Goal: Task Accomplishment & Management: Manage account settings

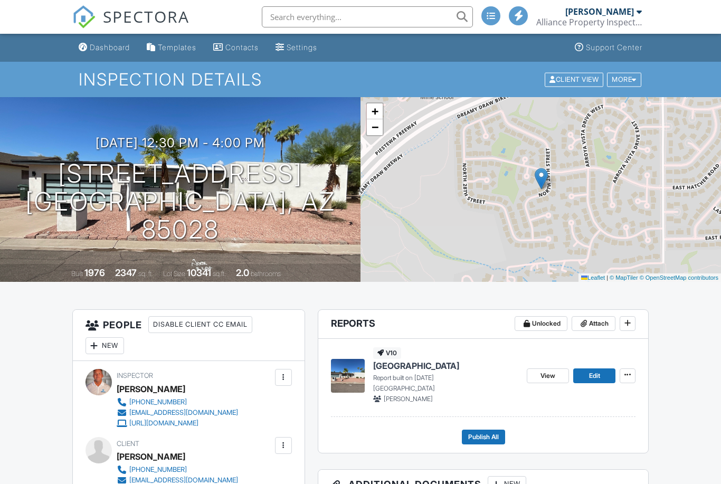
click at [117, 50] on div "Dashboard" at bounding box center [110, 47] width 40 height 9
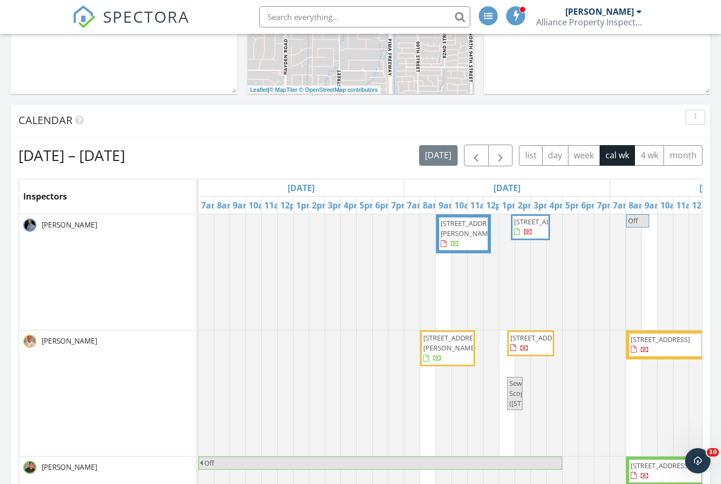
scroll to position [341, 0]
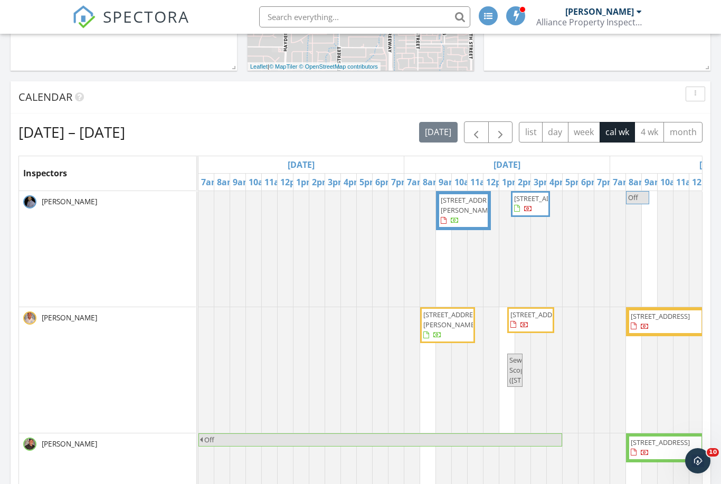
click at [480, 130] on span "button" at bounding box center [475, 132] width 13 height 13
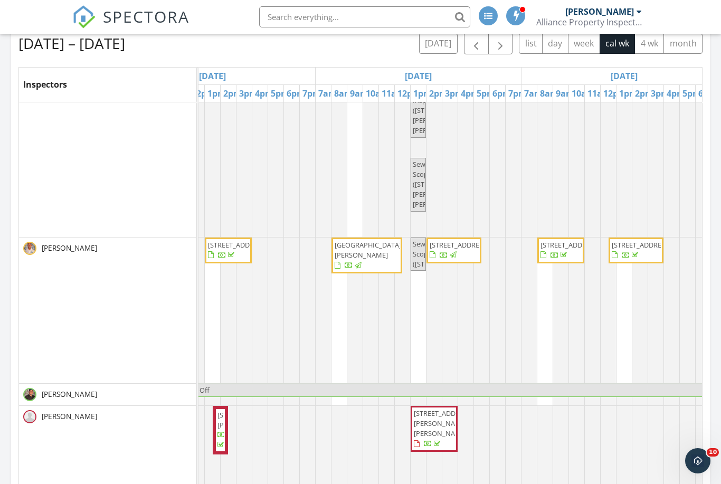
scroll to position [141, 0]
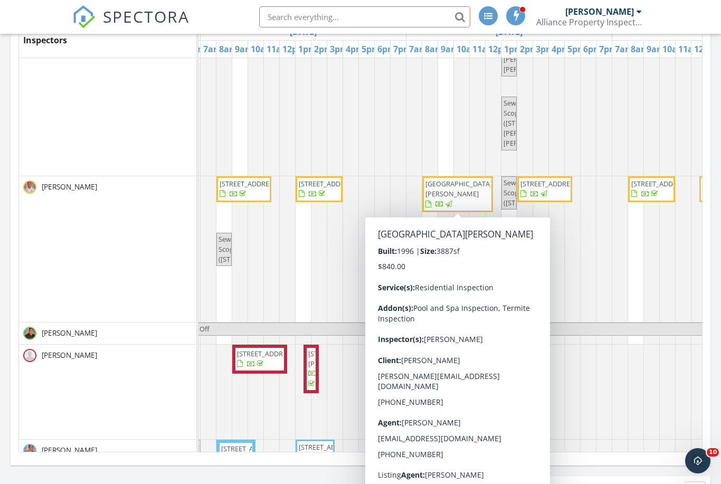
click at [452, 196] on span "[GEOGRAPHIC_DATA][PERSON_NAME]" at bounding box center [458, 189] width 66 height 20
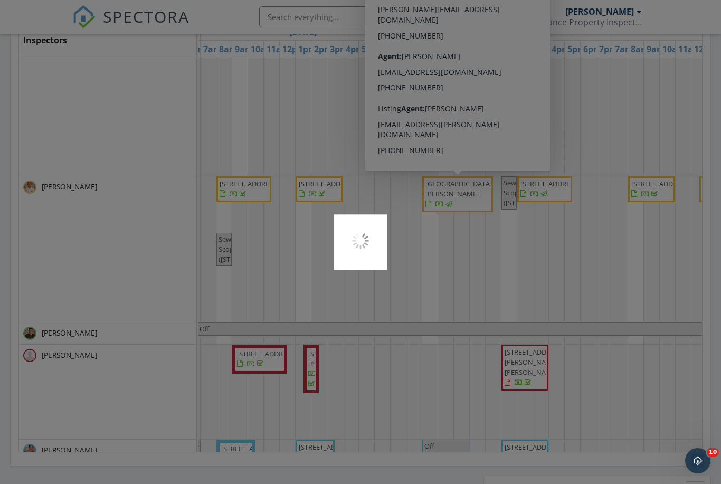
scroll to position [508, 0]
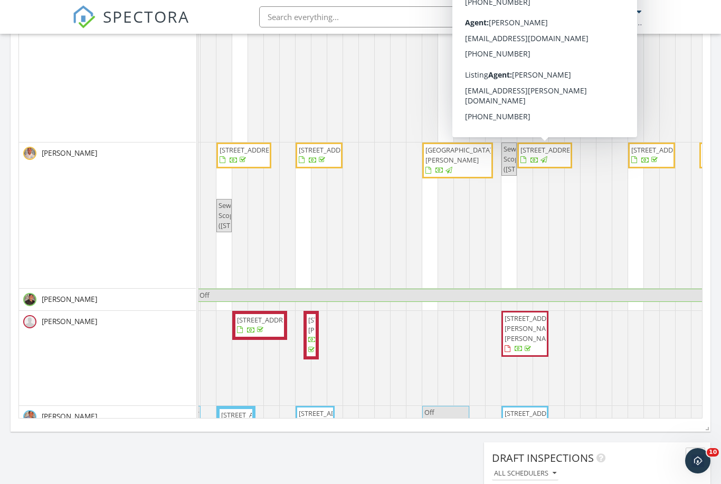
click at [545, 155] on span "[STREET_ADDRESS]" at bounding box center [549, 149] width 59 height 9
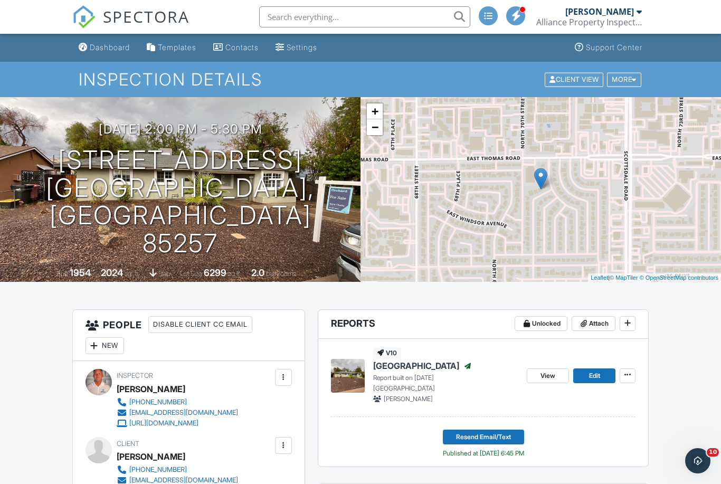
click at [110, 43] on div "Dashboard" at bounding box center [110, 47] width 40 height 9
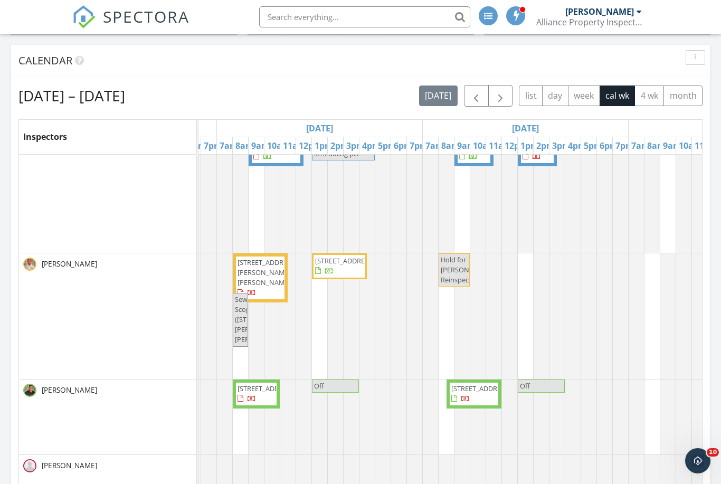
click at [479, 91] on span "button" at bounding box center [475, 96] width 13 height 13
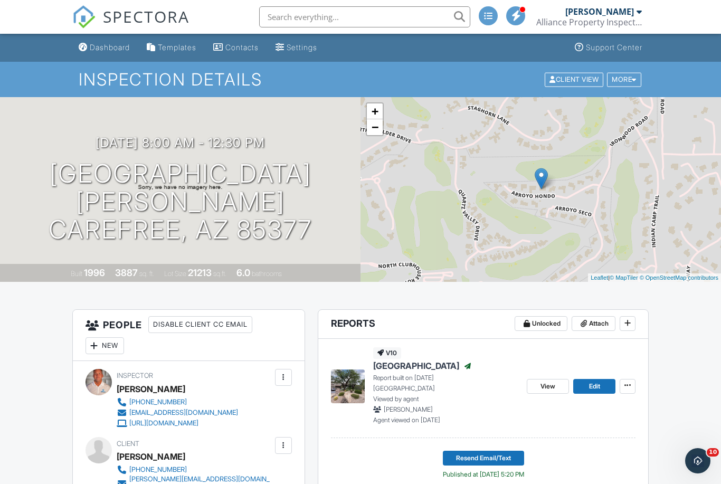
click at [110, 50] on div "Dashboard" at bounding box center [110, 47] width 40 height 9
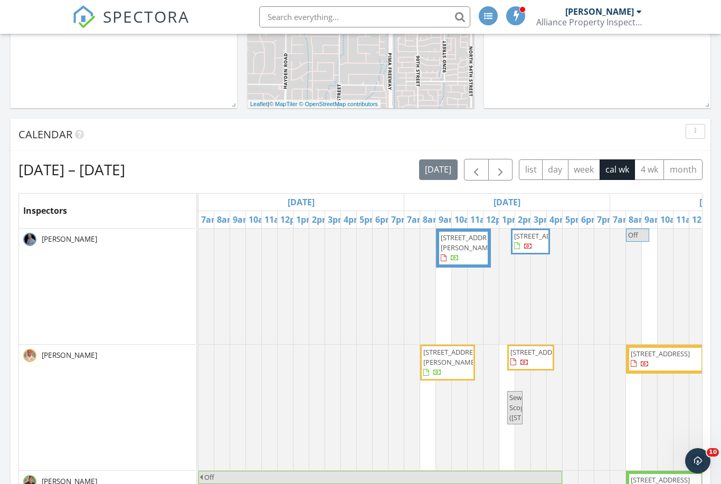
scroll to position [411, 0]
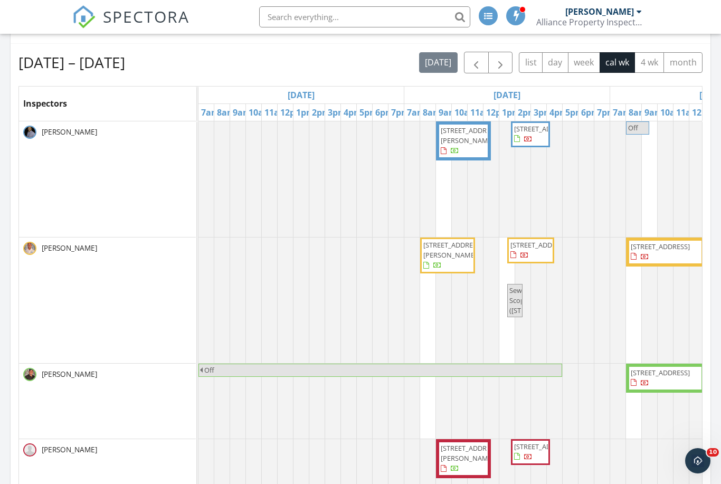
click at [475, 65] on span "button" at bounding box center [475, 62] width 13 height 13
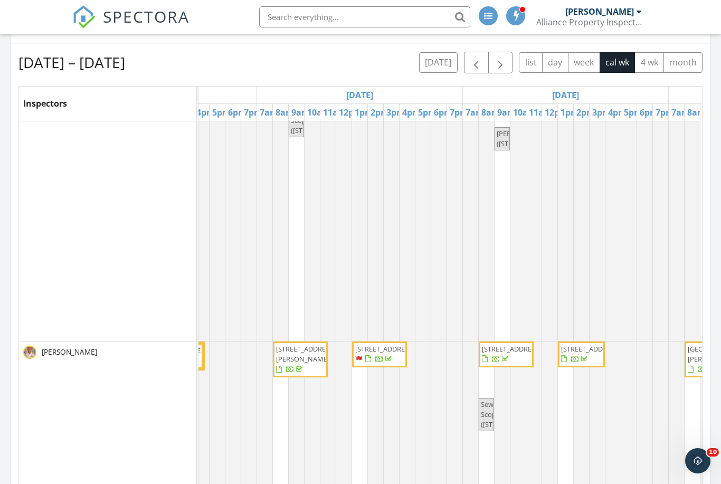
scroll to position [25, 0]
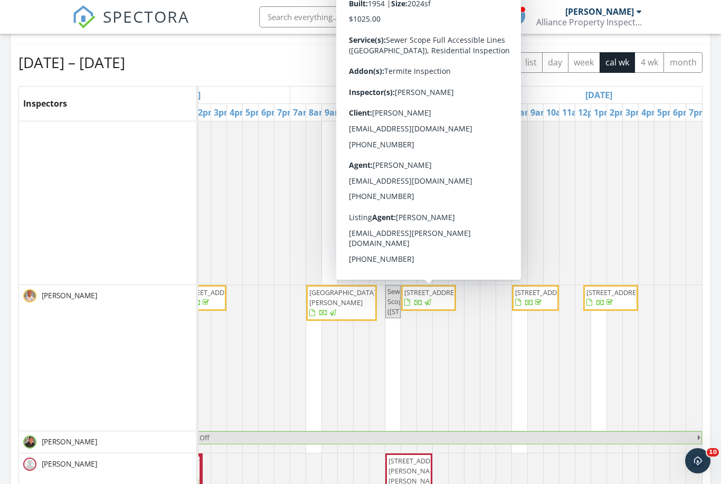
click at [427, 297] on span "2816 N 70th St, Scottsdale 85257" at bounding box center [433, 292] width 59 height 9
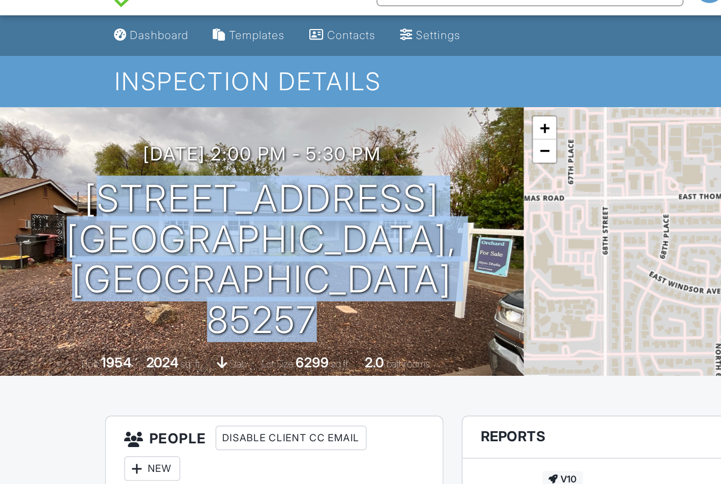
click at [112, 43] on div "Dashboard" at bounding box center [110, 47] width 40 height 9
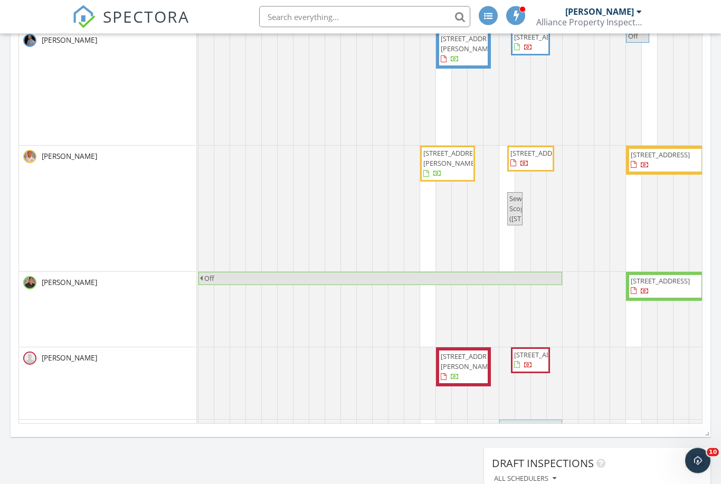
scroll to position [503, 0]
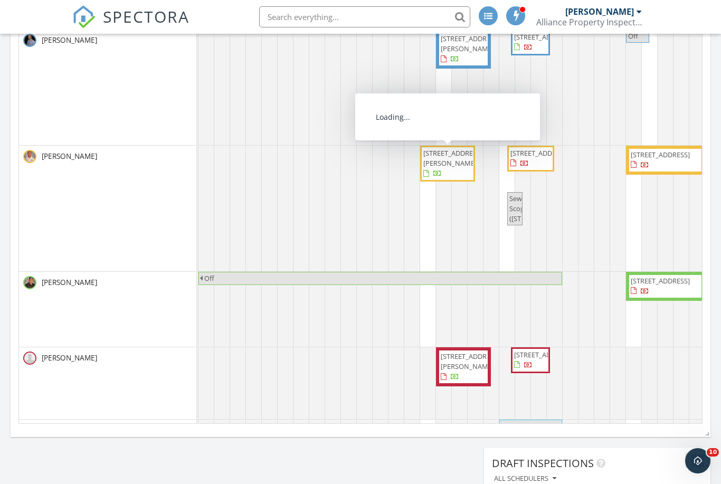
click at [445, 162] on span "[STREET_ADDRESS][PERSON_NAME]" at bounding box center [452, 158] width 59 height 20
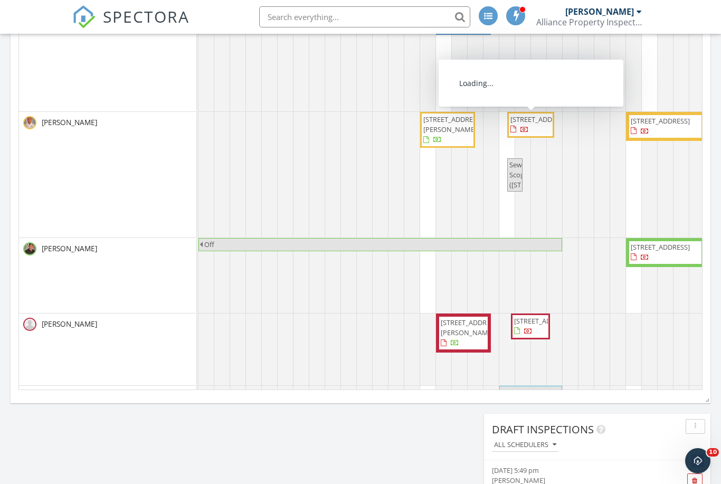
click at [538, 128] on span "3007 N 84th Pl, Scottsdale 85251" at bounding box center [530, 124] width 43 height 21
